Goal: Information Seeking & Learning: Learn about a topic

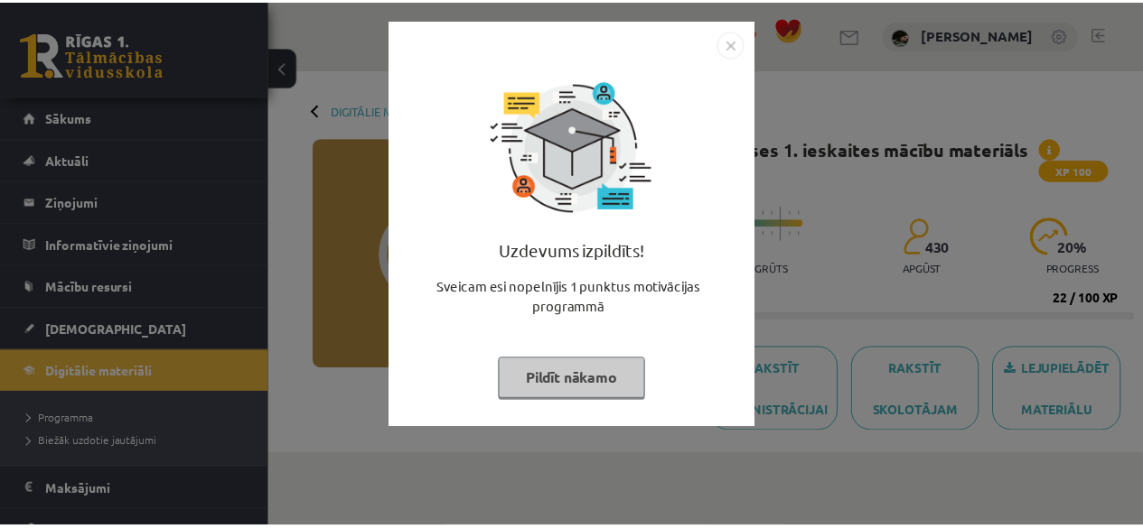
scroll to position [222, 0]
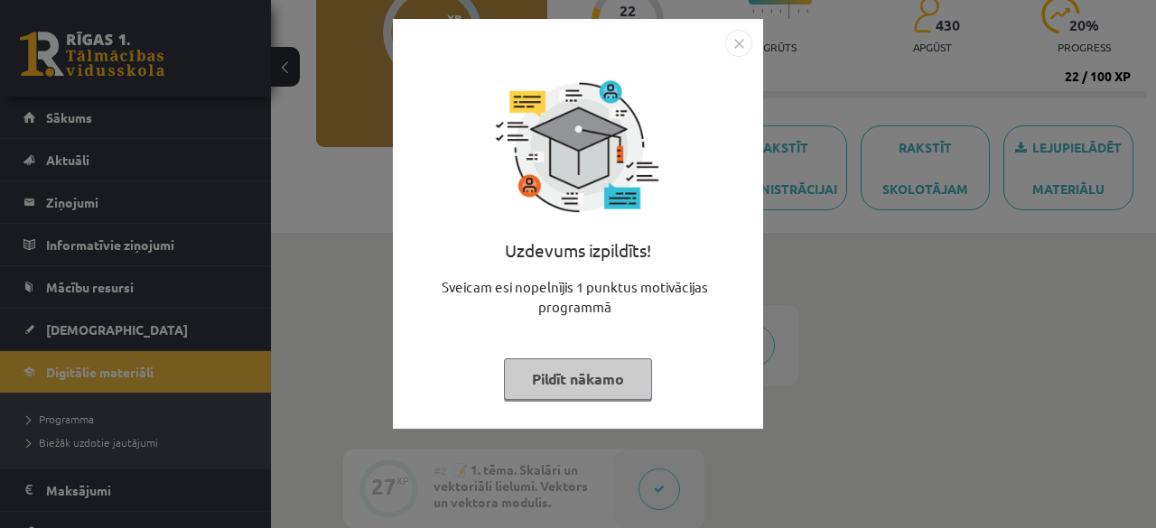
click at [605, 389] on button "Pildīt nākamo" at bounding box center [578, 380] width 148 height 42
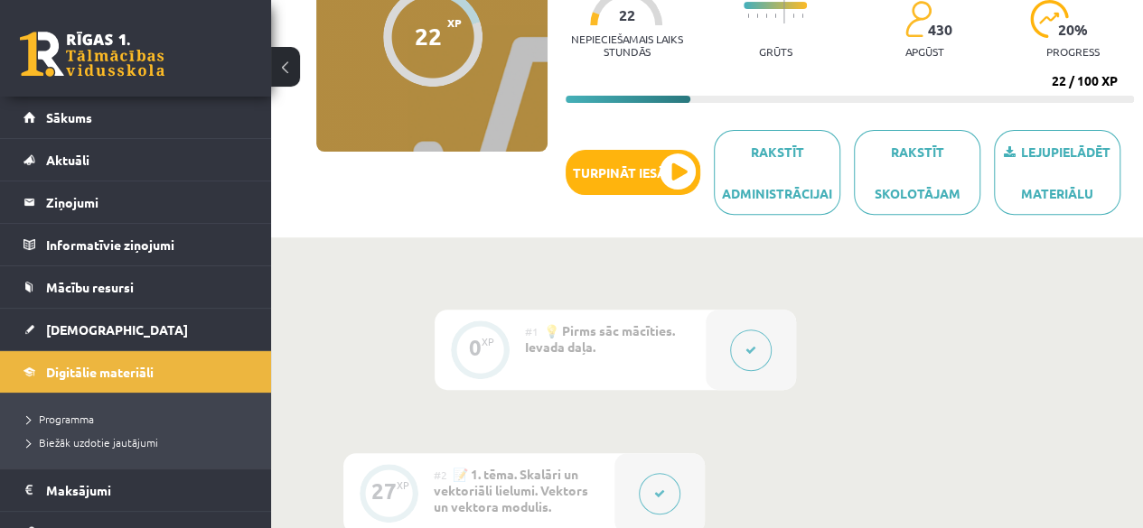
scroll to position [217, 0]
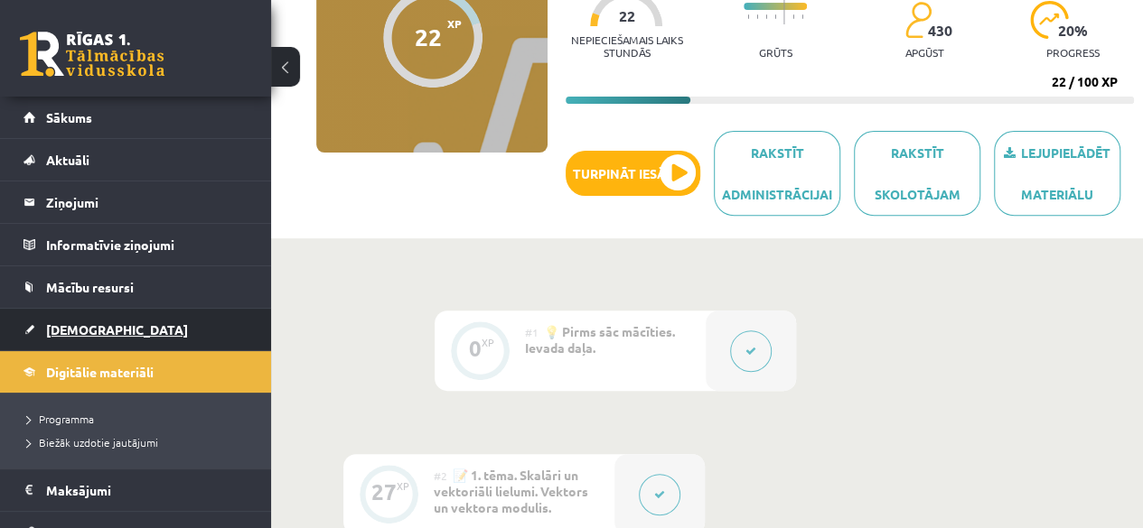
click at [135, 342] on link "[DEMOGRAPHIC_DATA]" at bounding box center [135, 330] width 225 height 42
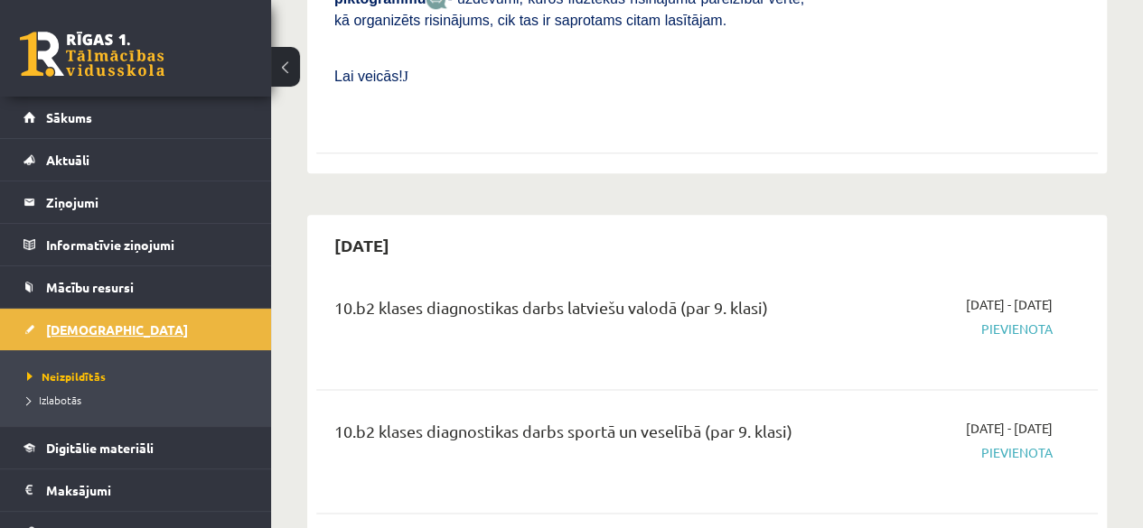
scroll to position [906, 0]
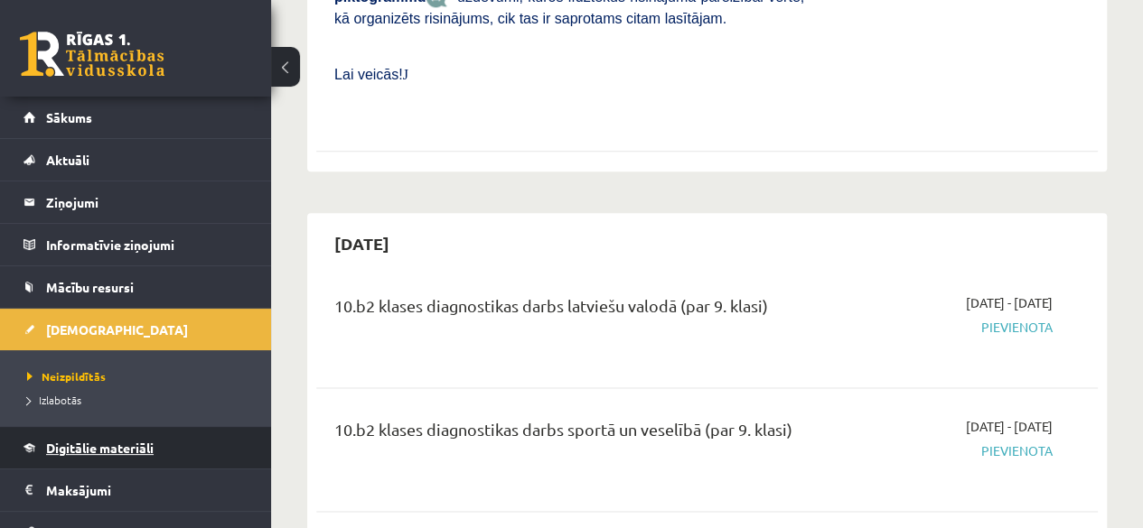
click at [125, 447] on span "Digitālie materiāli" at bounding box center [99, 448] width 107 height 16
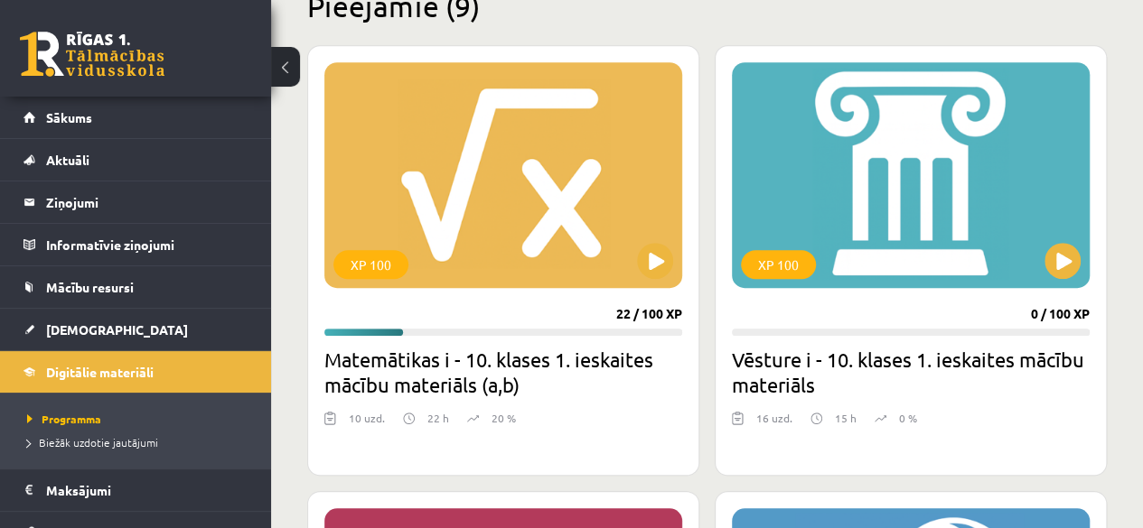
scroll to position [472, 0]
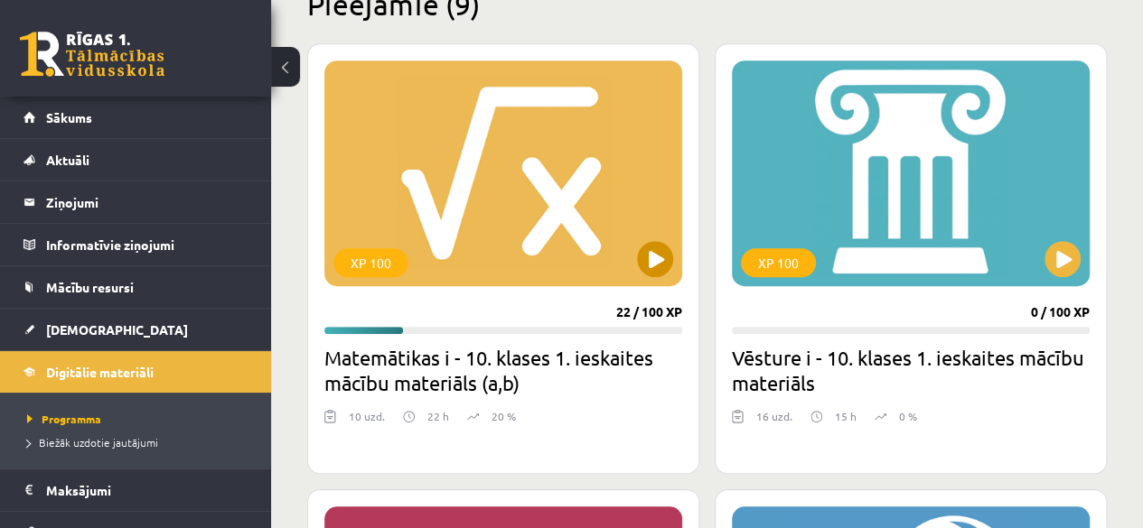
click at [630, 262] on div "XP 100" at bounding box center [503, 174] width 358 height 226
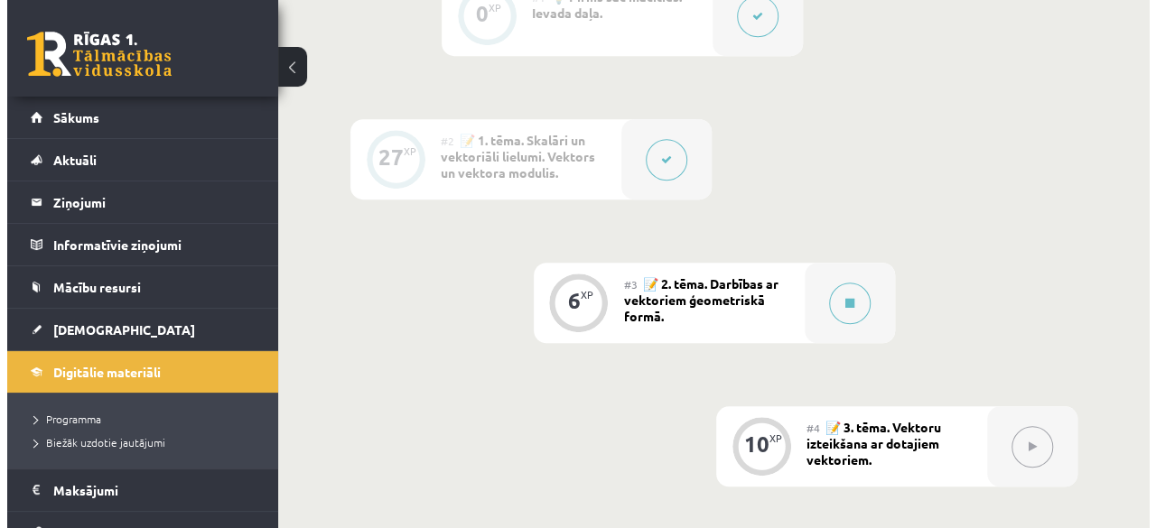
scroll to position [555, 0]
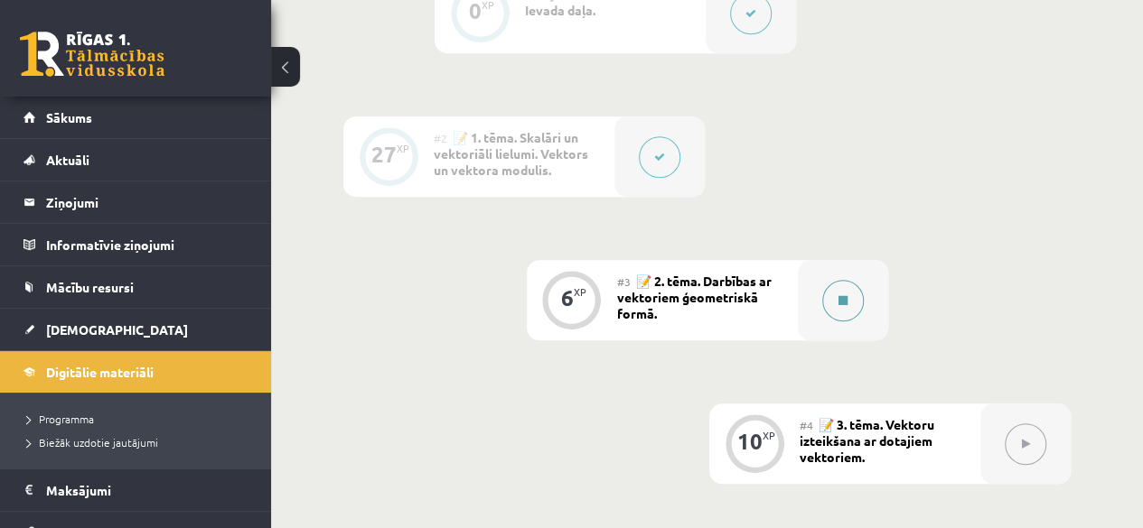
click at [826, 291] on button at bounding box center [843, 301] width 42 height 42
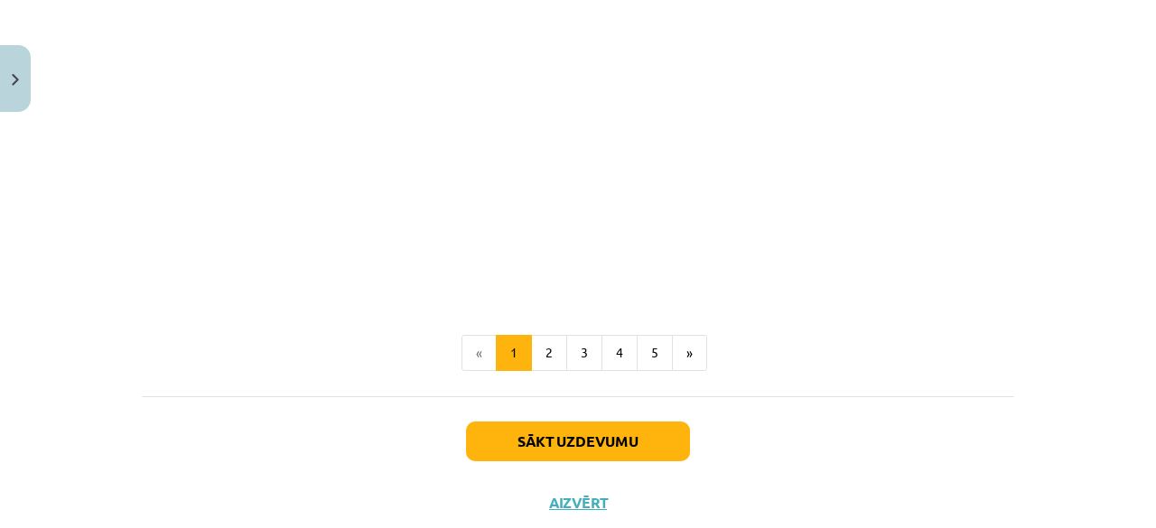
scroll to position [2852, 0]
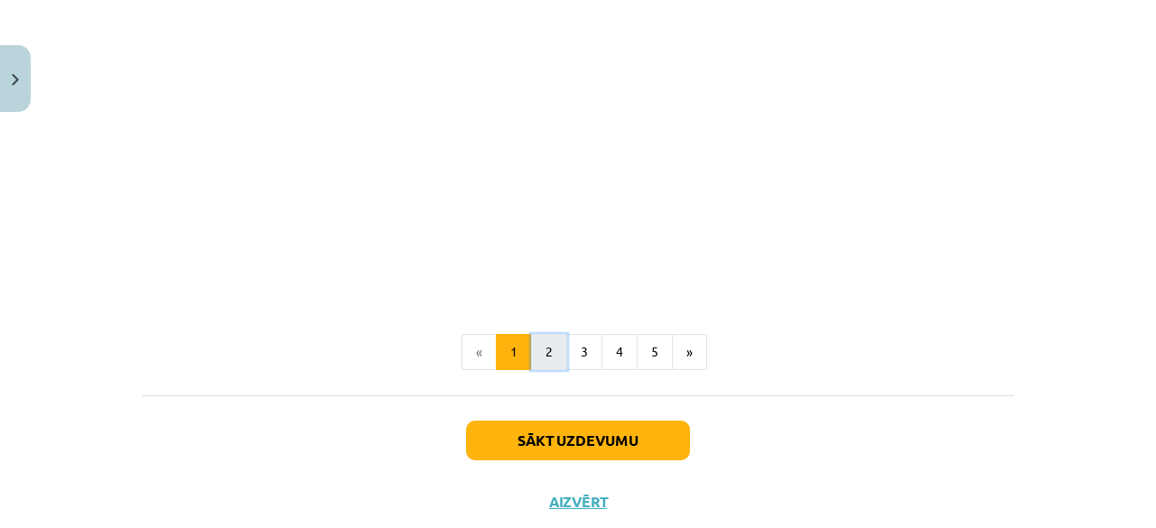
click at [544, 360] on button "2" at bounding box center [549, 352] width 36 height 36
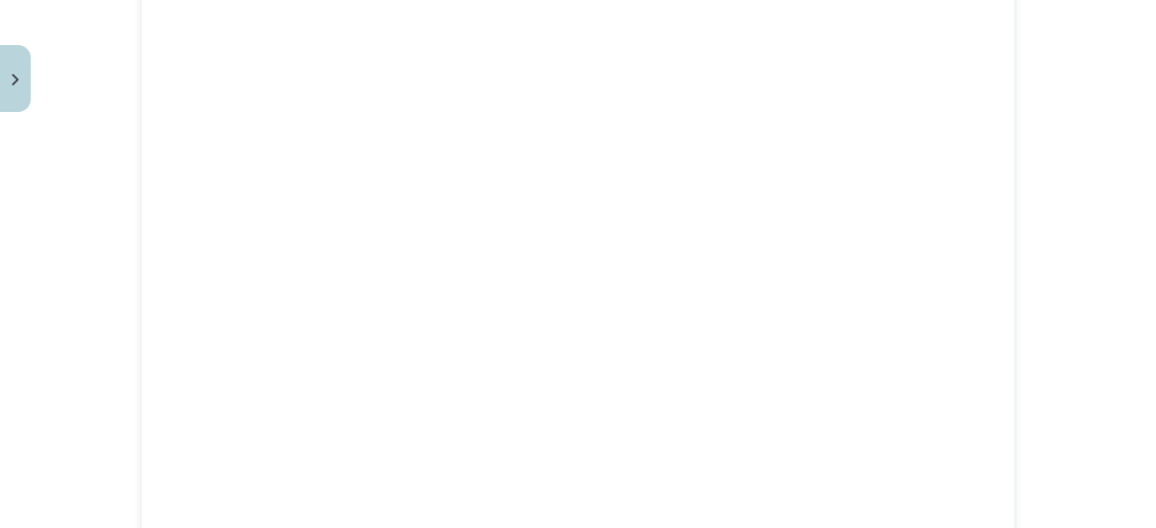
scroll to position [1565, 0]
drag, startPoint x: 833, startPoint y: 274, endPoint x: 1037, endPoint y: 203, distance: 216.0
click at [1037, 203] on div "Mācību tēma: Matemātikas i - 10. klases 1. ieskaites mācību materiāls (a,b) #3 …" at bounding box center [578, 264] width 1156 height 528
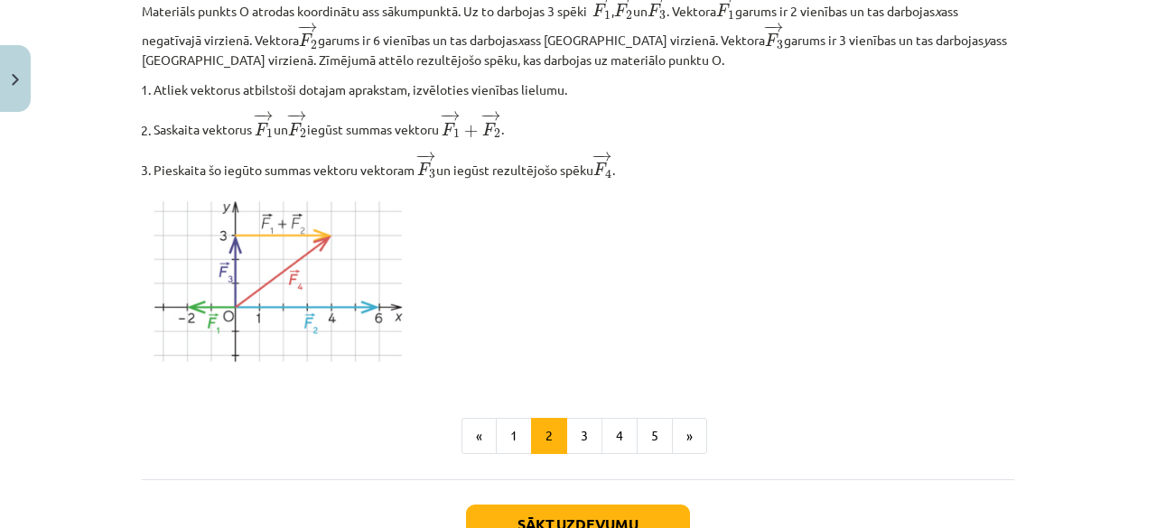
scroll to position [2246, 0]
click at [576, 441] on button "3" at bounding box center [584, 435] width 36 height 36
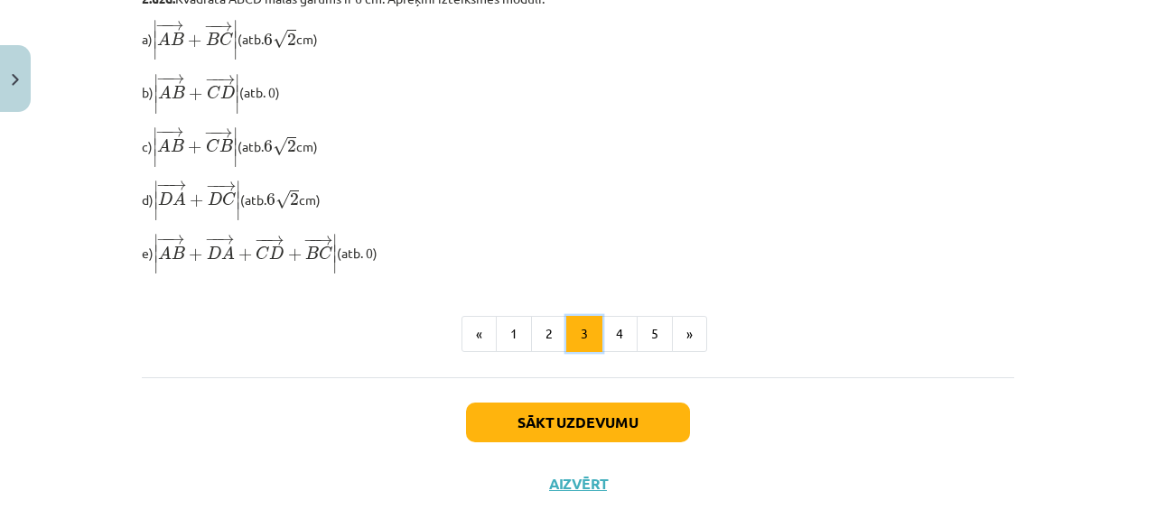
scroll to position [1642, 0]
click at [602, 351] on button "4" at bounding box center [620, 333] width 36 height 36
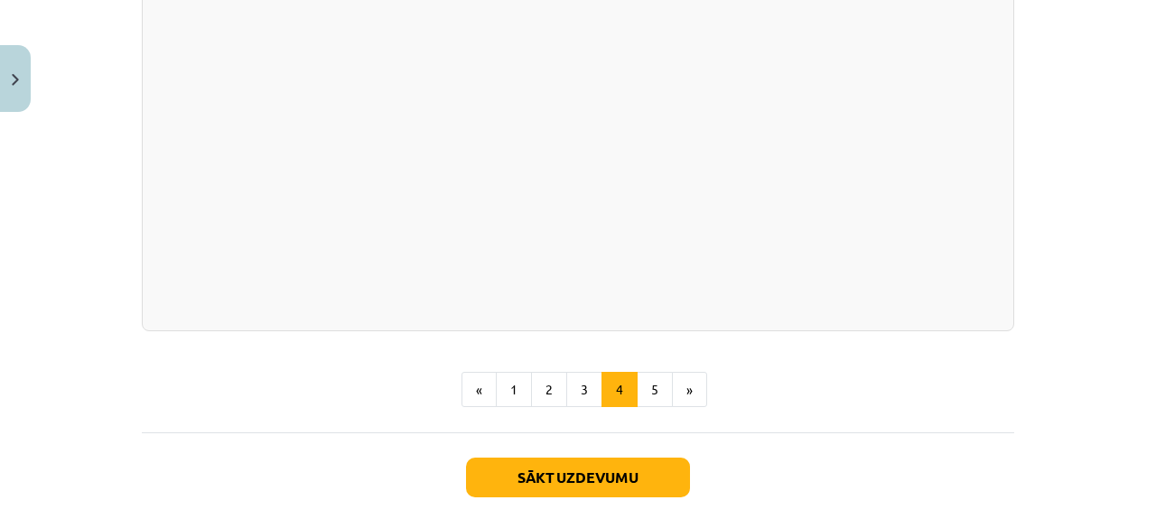
scroll to position [1704, 0]
click at [653, 395] on button "5" at bounding box center [655, 389] width 36 height 36
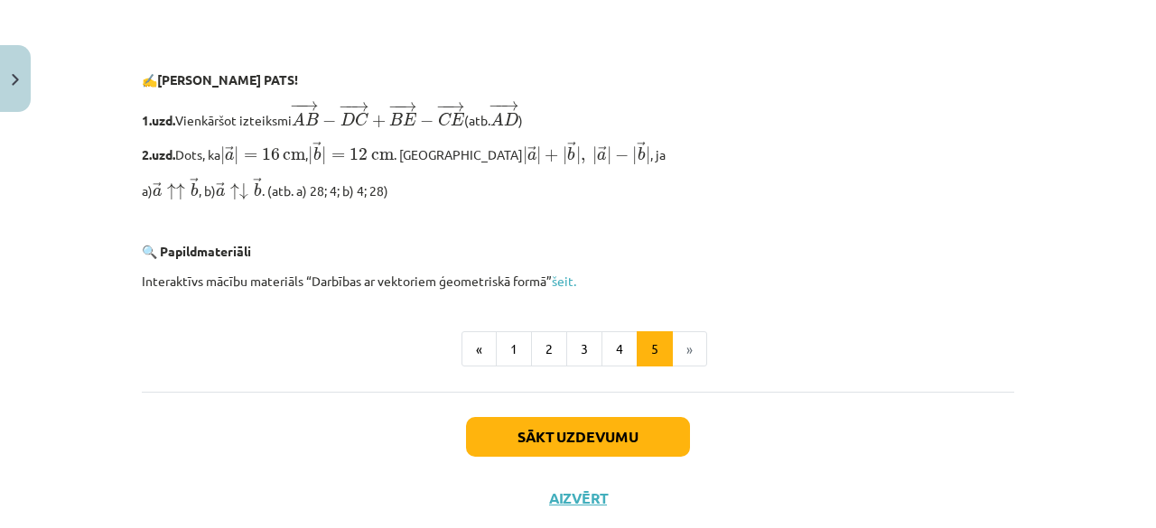
scroll to position [3903, 0]
